Goal: Transaction & Acquisition: Purchase product/service

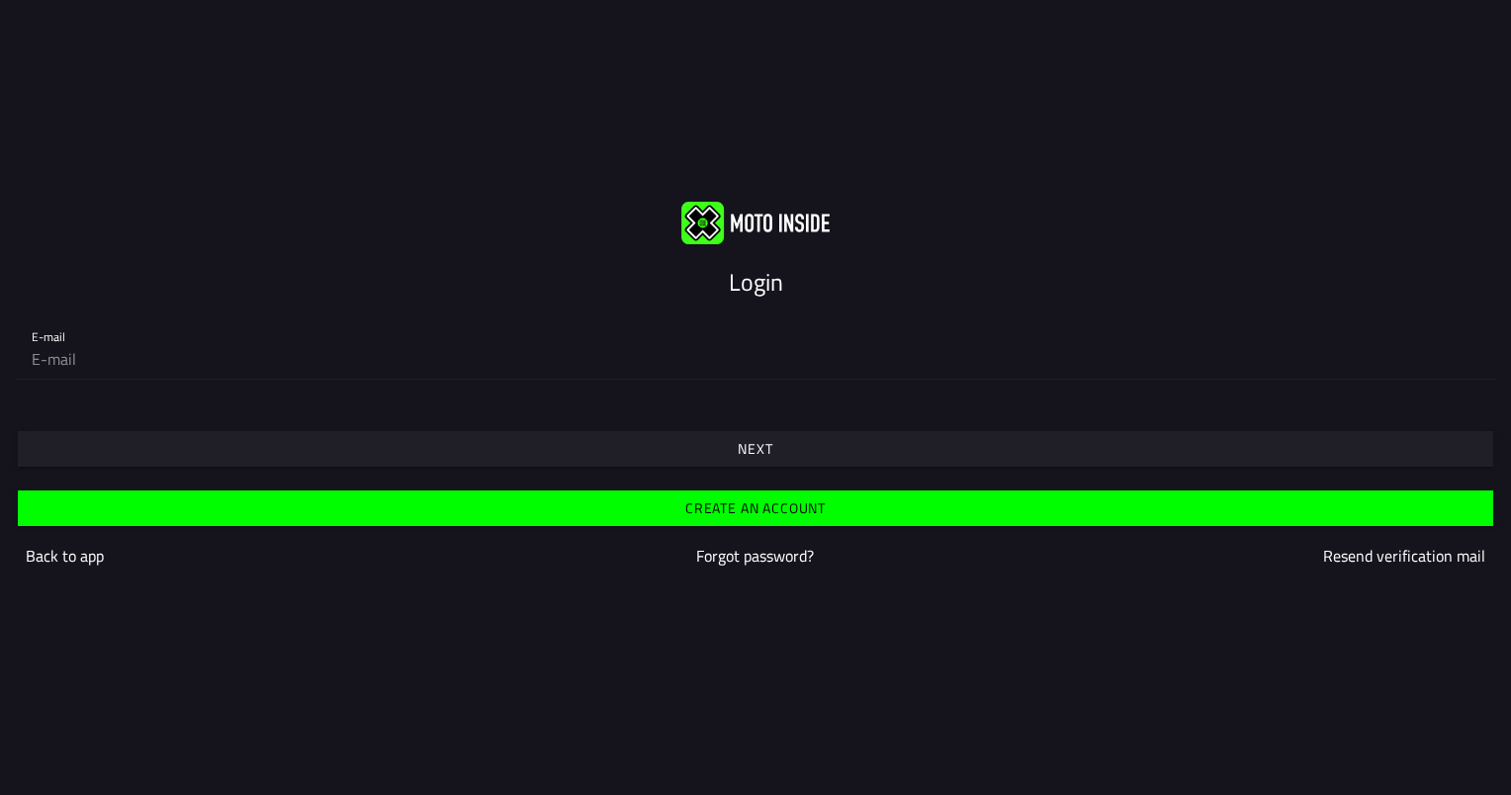
click at [163, 372] on input "email" at bounding box center [755, 359] width 1447 height 40
type input "[EMAIL_ADDRESS][DOMAIN_NAME]"
drag, startPoint x: 40, startPoint y: 347, endPoint x: 40, endPoint y: 360, distance: 12.9
click at [40, 347] on input "email" at bounding box center [755, 359] width 1447 height 40
type input "[EMAIL_ADDRESS][DOMAIN_NAME]"
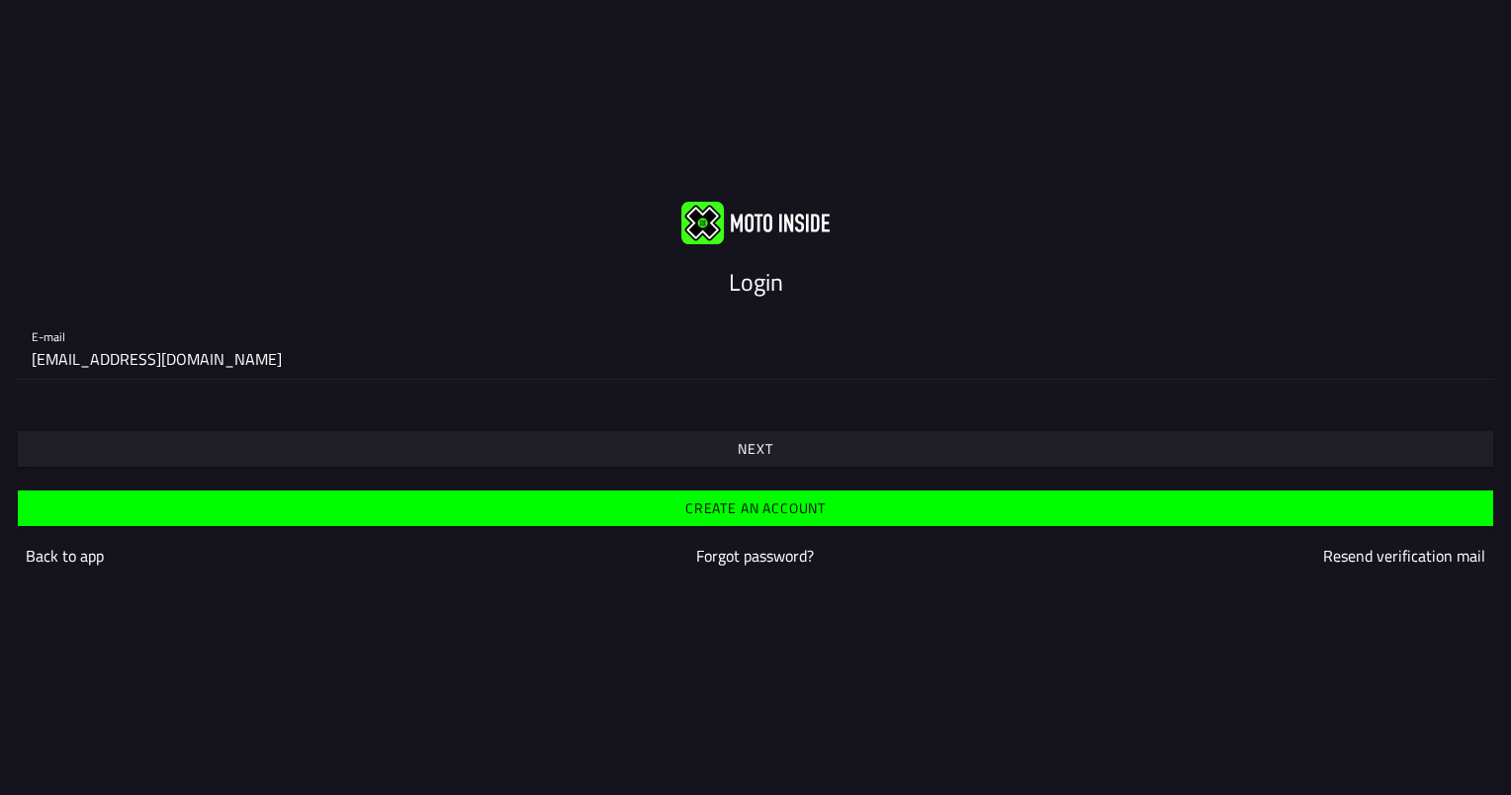
click at [800, 451] on span "Next" at bounding box center [755, 449] width 1444 height 36
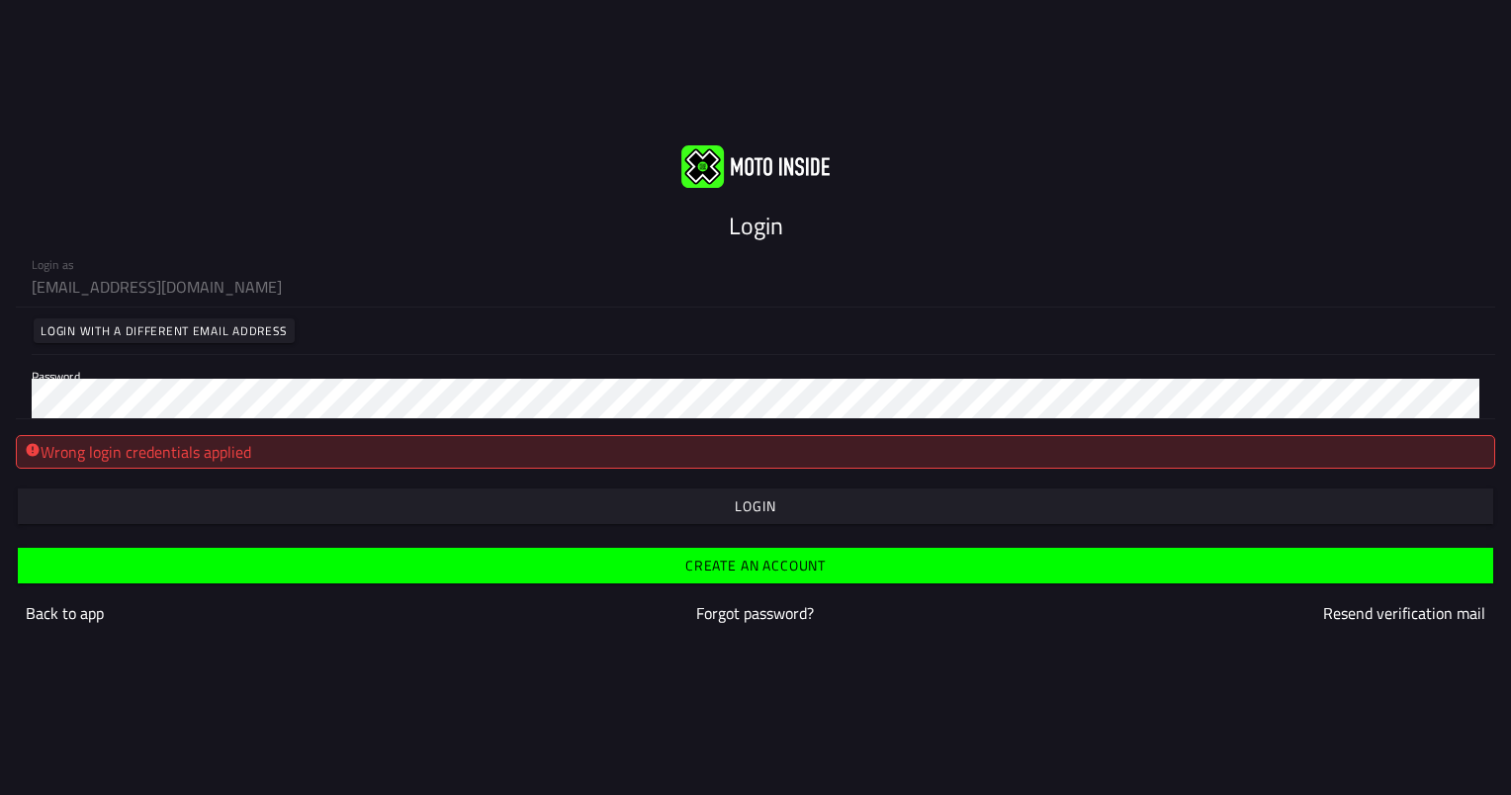
click at [0, 0] on slot "Login with a different email address" at bounding box center [0, 0] width 0 height 0
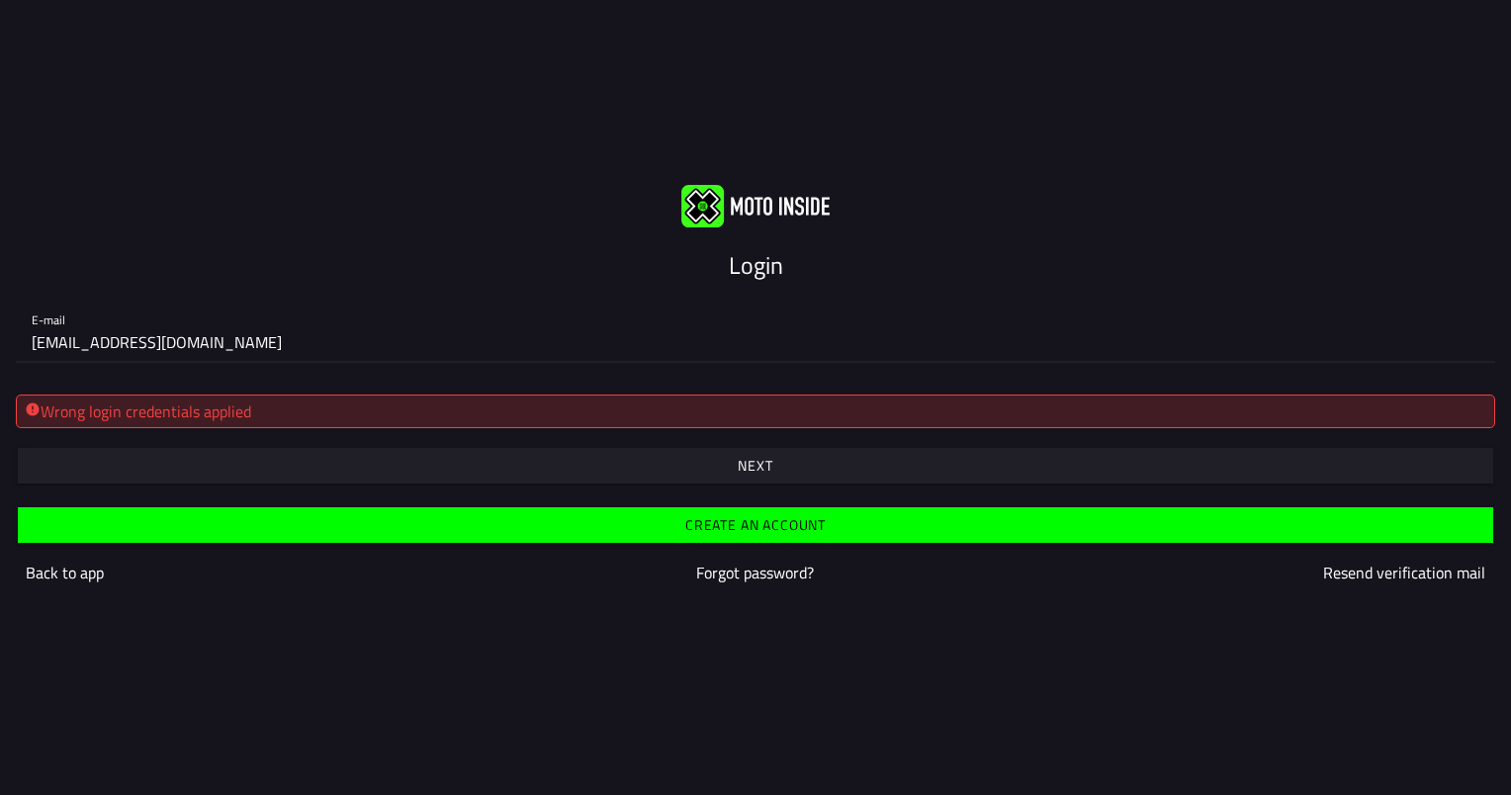
click at [141, 415] on div "Wrong login credentials applied" at bounding box center [755, 411] width 1479 height 34
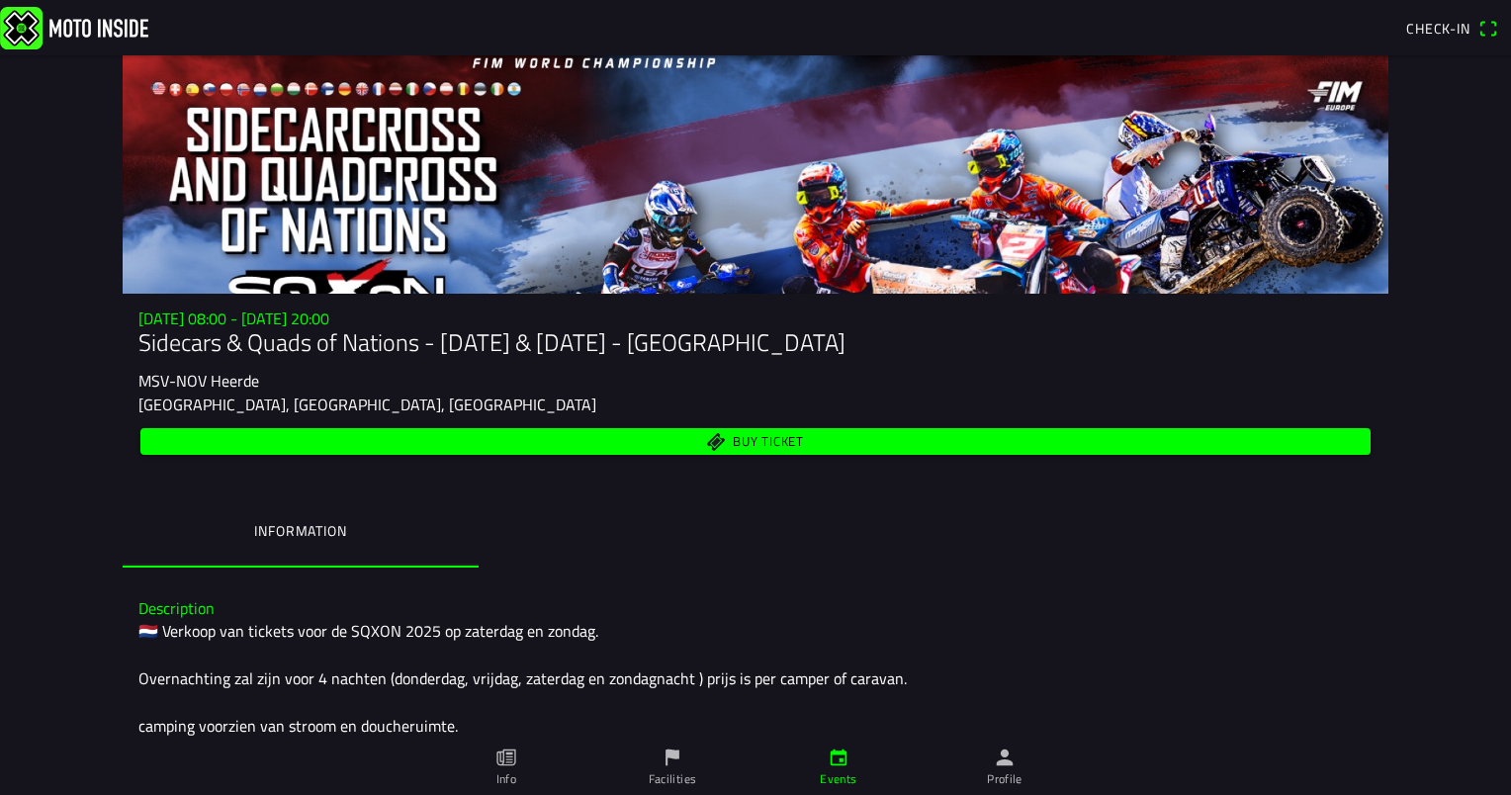
click at [706, 444] on span "Buy ticket" at bounding box center [755, 441] width 1207 height 27
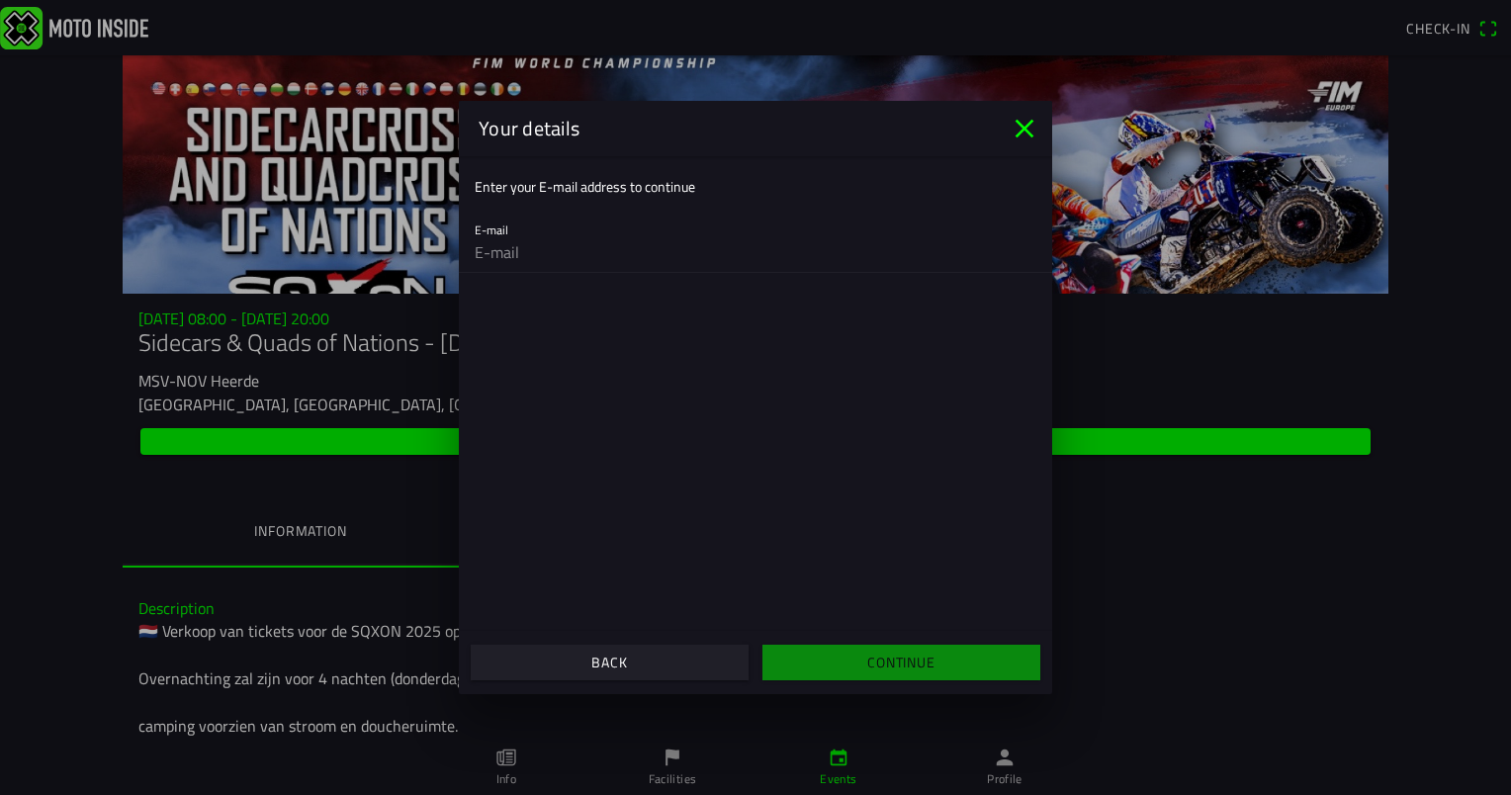
click at [878, 666] on ion-col "Continue" at bounding box center [901, 662] width 292 height 53
click at [1024, 121] on icon "close" at bounding box center [1024, 129] width 32 height 32
